Goal: Find specific page/section: Find specific page/section

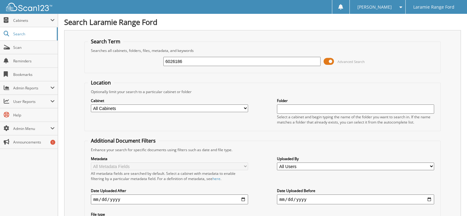
type input "6026186"
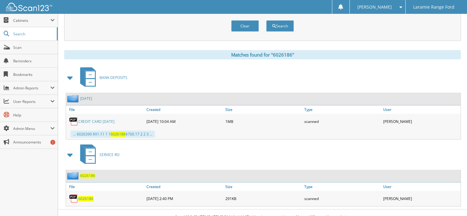
scroll to position [224, 0]
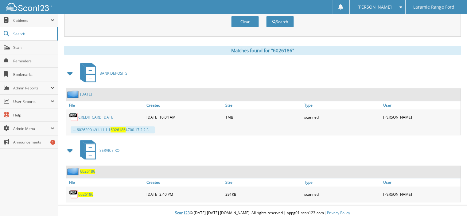
click at [84, 192] on span "6026186" at bounding box center [85, 194] width 15 height 5
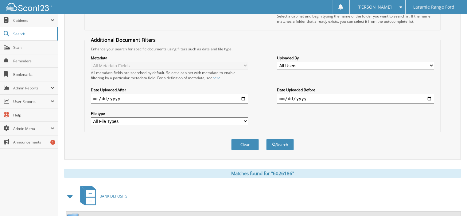
scroll to position [0, 0]
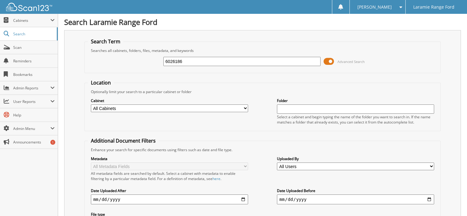
click at [205, 61] on input "6026186" at bounding box center [242, 61] width 157 height 9
type input "6"
click at [20, 22] on span "Cabinets" at bounding box center [31, 20] width 37 height 5
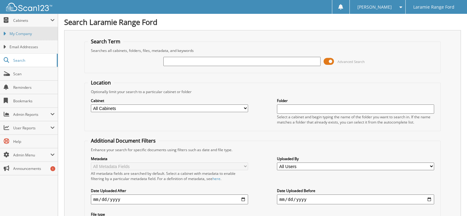
click at [28, 36] on span "My Company" at bounding box center [32, 34] width 45 height 6
